Goal: Task Accomplishment & Management: Complete application form

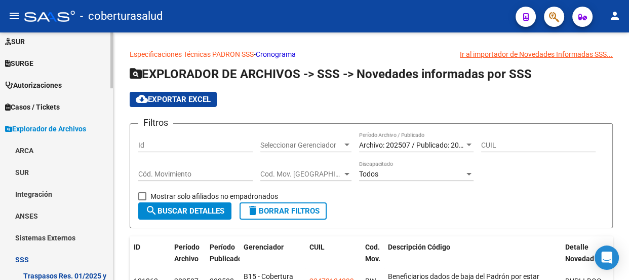
scroll to position [276, 0]
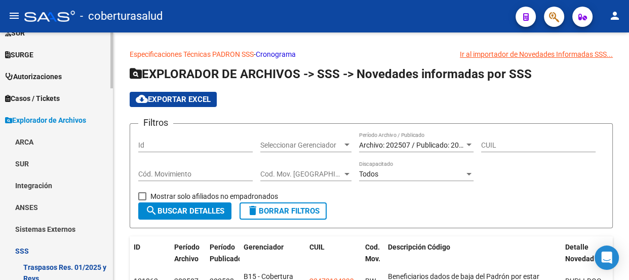
click at [70, 122] on span "Explorador de Archivos" at bounding box center [45, 119] width 81 height 11
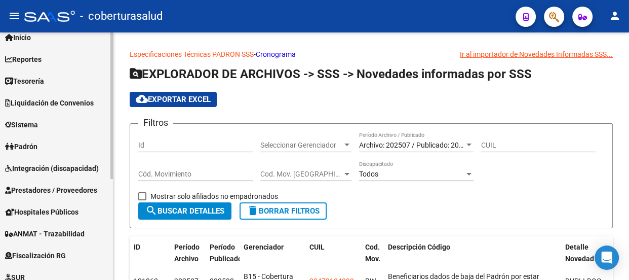
scroll to position [0, 0]
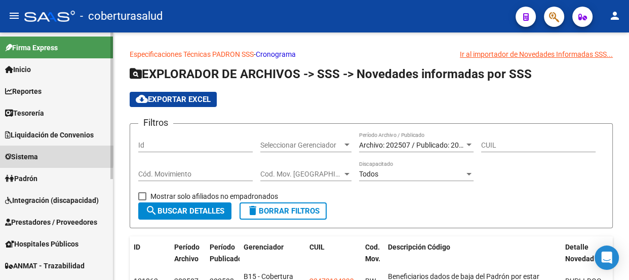
click at [38, 153] on span "Sistema" at bounding box center [21, 156] width 33 height 11
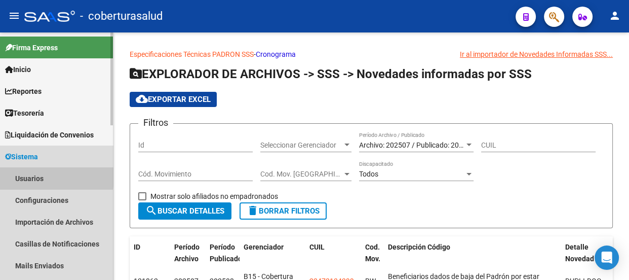
click at [32, 177] on link "Usuarios" at bounding box center [56, 178] width 113 height 22
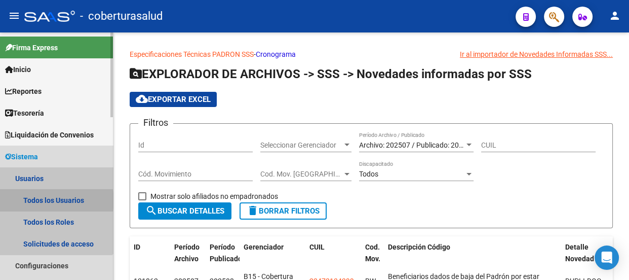
click at [53, 200] on link "Todos los Usuarios" at bounding box center [56, 200] width 113 height 22
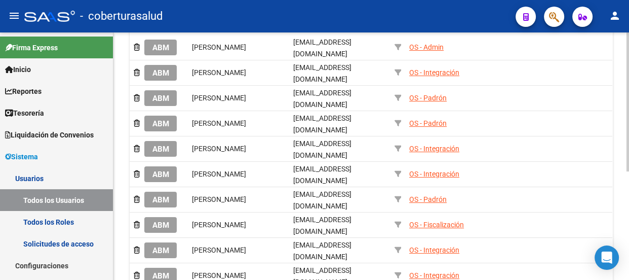
scroll to position [184, 0]
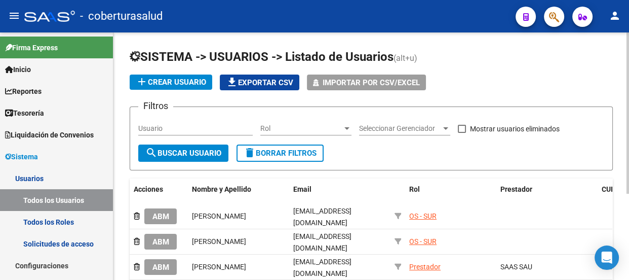
scroll to position [0, 0]
click at [187, 84] on span "add Crear Usuario" at bounding box center [171, 81] width 70 height 9
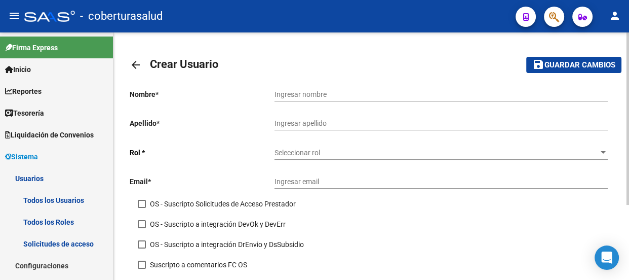
click at [377, 91] on input "Ingresar nombre" at bounding box center [440, 94] width 333 height 9
type input "Vanesa"
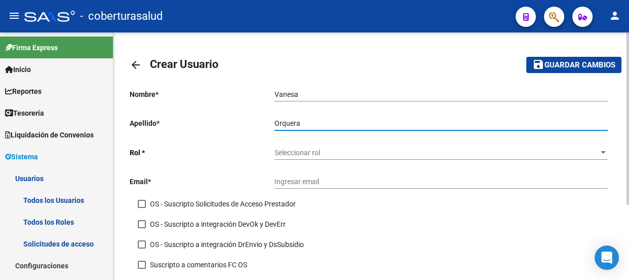
type input "Orquera"
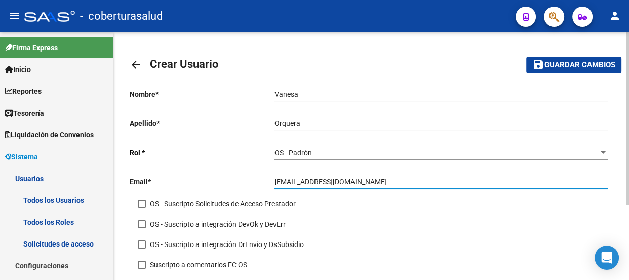
type input "[EMAIL_ADDRESS][DOMAIN_NAME]"
click at [577, 65] on span "Guardar cambios" at bounding box center [579, 65] width 71 height 9
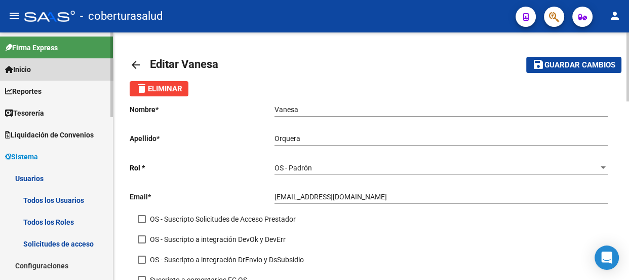
click at [48, 72] on link "Inicio" at bounding box center [56, 69] width 113 height 22
